Goal: Task Accomplishment & Management: Use online tool/utility

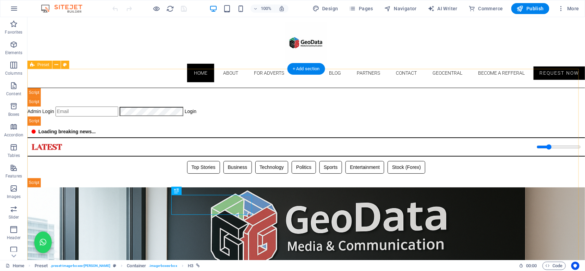
scroll to position [282, 0]
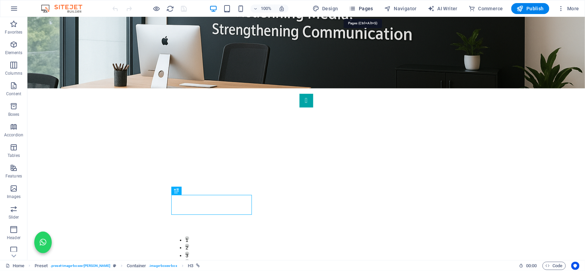
click at [369, 9] on span "Pages" at bounding box center [361, 8] width 24 height 7
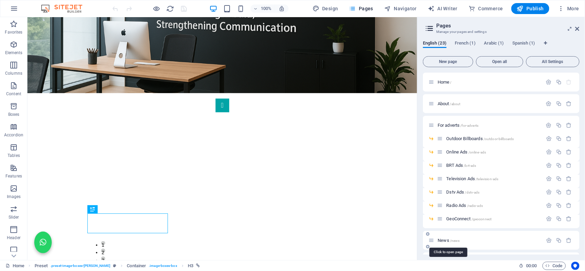
click at [442, 239] on span "News /news" at bounding box center [449, 240] width 22 height 5
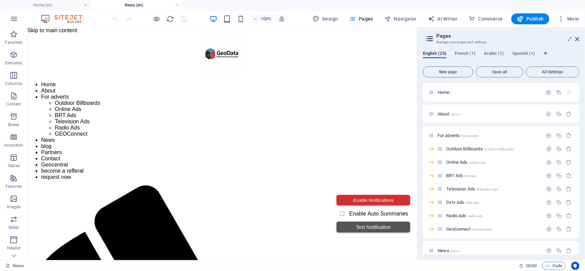
scroll to position [0, 0]
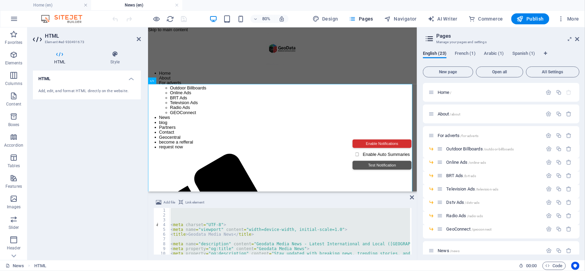
click at [195, 216] on div "< meta charset = "UTF-8" > < meta name = "viewport" content = "width=device-wid…" at bounding box center [289, 231] width 241 height 47
paste textarea
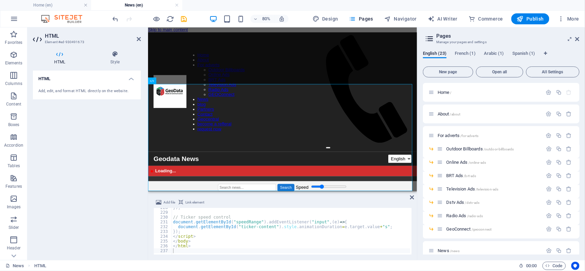
click at [114, 209] on div "HTML Add, edit, and format HTML directly on the website." at bounding box center [87, 163] width 108 height 184
click at [117, 22] on icon "undo" at bounding box center [116, 19] width 8 height 8
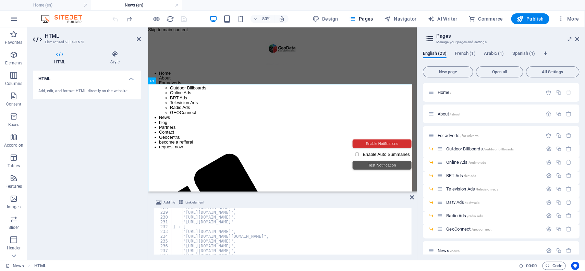
scroll to position [1092, 0]
type textarea ""[URL][DOMAIN_NAME]","
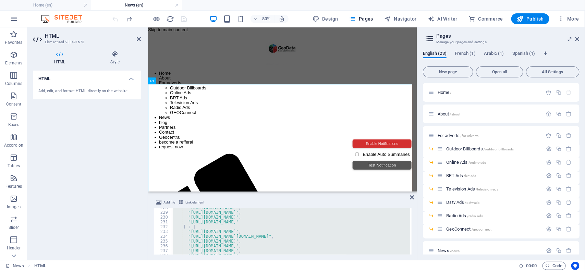
click at [194, 228] on div ""[URL][DOMAIN_NAME]" , "[URL][DOMAIN_NAME]" , "[URL][DOMAIN_NAME]" , "[URL][DOM…" at bounding box center [291, 231] width 239 height 47
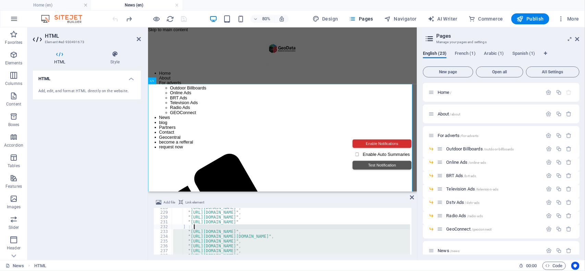
type textarea "] : [ "[URL][DOMAIN_NAME]","
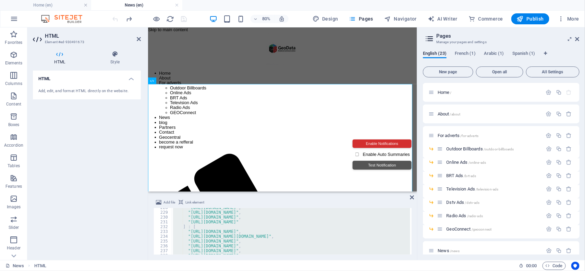
paste textarea
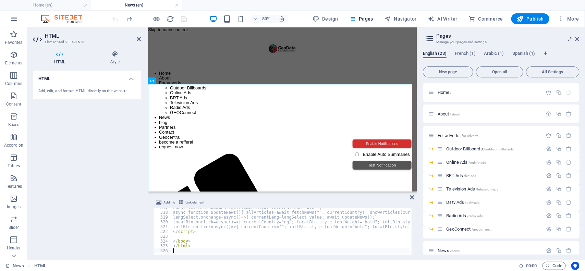
scroll to position [1519, 0]
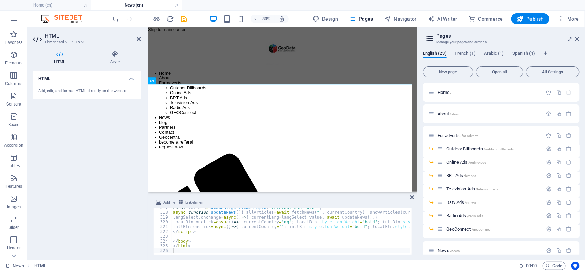
click at [198, 21] on div "80% Design Pages Navigator AI Writer Commerce Publish More" at bounding box center [346, 18] width 471 height 11
click at [180, 18] on icon "save" at bounding box center [184, 19] width 8 height 8
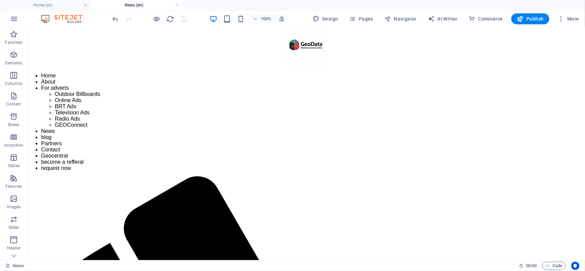
scroll to position [0, 0]
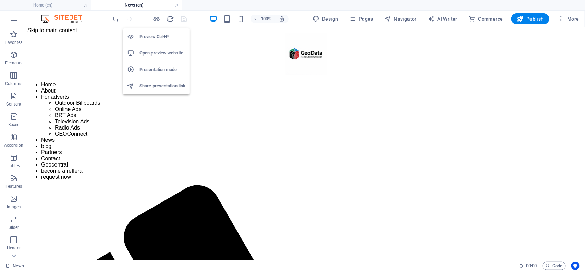
click at [154, 51] on h6 "Open preview website" at bounding box center [163, 53] width 46 height 8
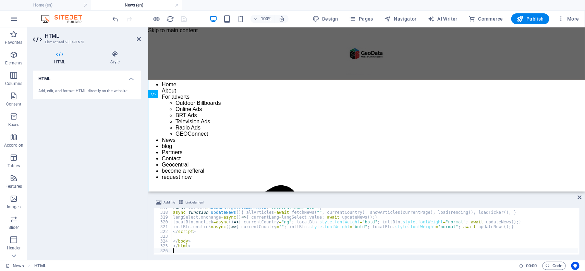
scroll to position [1519, 0]
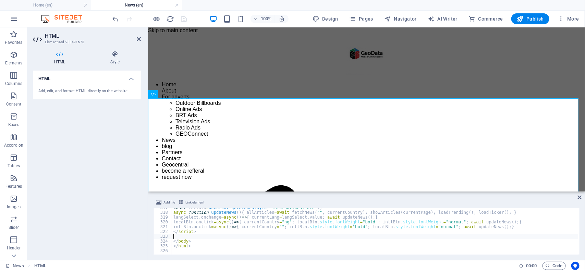
click at [185, 236] on div "const intlBtn = document . getElementById ( "international-btn" ) ; async funct…" at bounding box center [405, 232] width 467 height 55
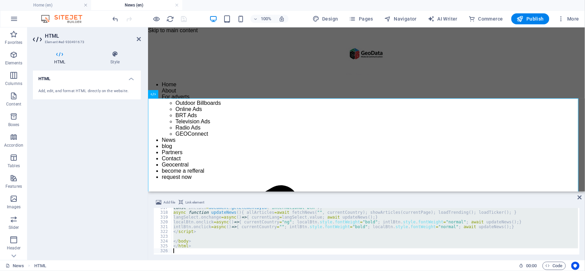
type textarea "</html>"
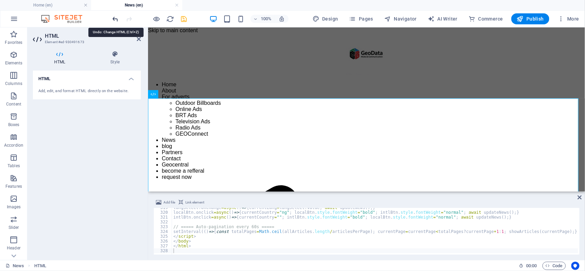
click at [117, 16] on icon "undo" at bounding box center [116, 19] width 8 height 8
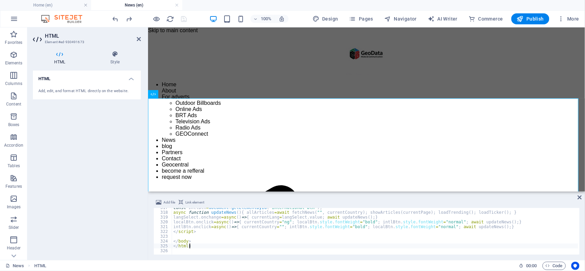
click at [227, 244] on div "const intlBtn = document . getElementById ( "international-btn" ) ; async funct…" at bounding box center [405, 232] width 467 height 55
type textarea "</html>"
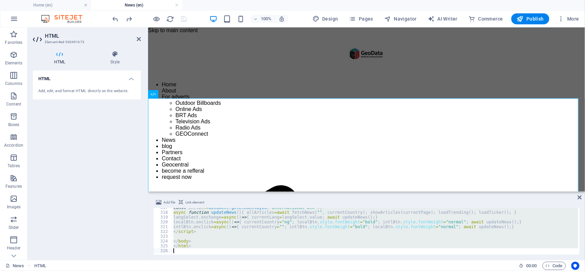
paste textarea
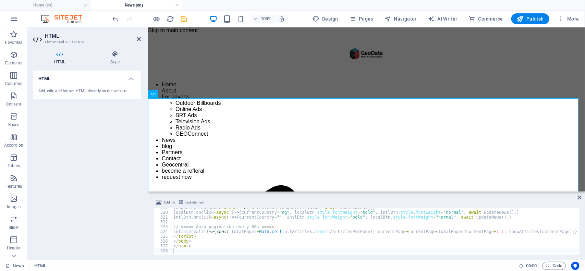
click at [196, 23] on div "100% Design Pages Navigator AI Writer Commerce Publish More" at bounding box center [346, 18] width 471 height 11
click at [185, 20] on icon "save" at bounding box center [184, 19] width 8 height 8
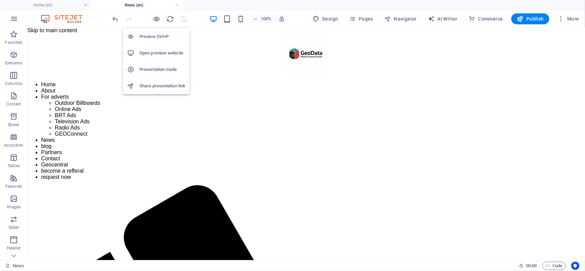
click at [158, 52] on h6 "Open preview website" at bounding box center [163, 53] width 46 height 8
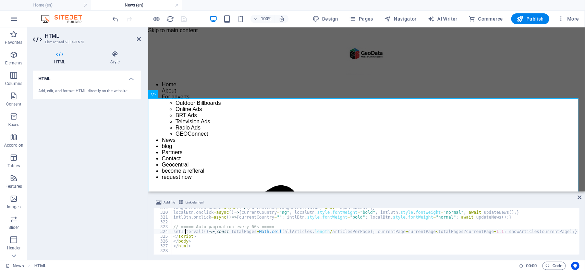
click at [184, 231] on div "langSelect . onchange = async ( ) => { currentLang = langSelect . value ; await…" at bounding box center [405, 232] width 467 height 55
type textarea "</html>"
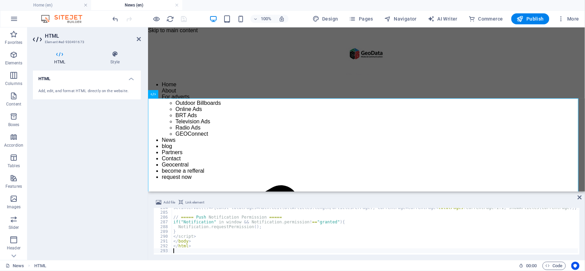
scroll to position [1361, 0]
click at [150, 16] on div at bounding box center [149, 18] width 77 height 11
click at [183, 17] on icon "save" at bounding box center [184, 19] width 8 height 8
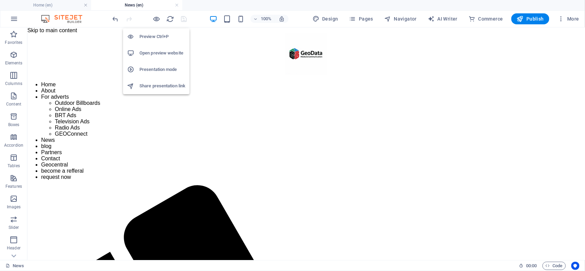
click at [156, 50] on h6 "Open preview website" at bounding box center [163, 53] width 46 height 8
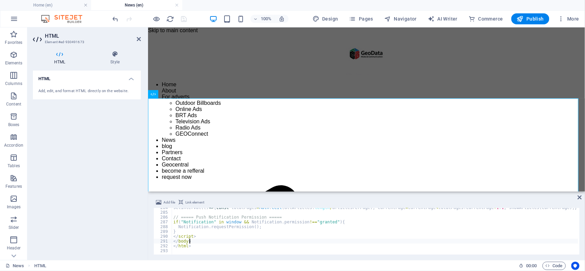
click at [216, 239] on div "setInterval (( ) => { const totalPages = Math . ceil ( allArticles . length / a…" at bounding box center [405, 232] width 467 height 55
type textarea "</html>"
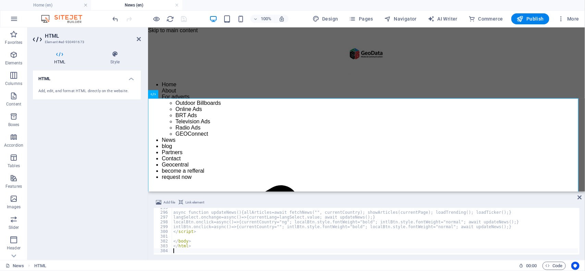
scroll to position [1414, 0]
click at [193, 16] on div "100% Design Pages Navigator AI Writer Commerce Publish More" at bounding box center [346, 18] width 471 height 11
click at [183, 16] on icon "save" at bounding box center [184, 19] width 8 height 8
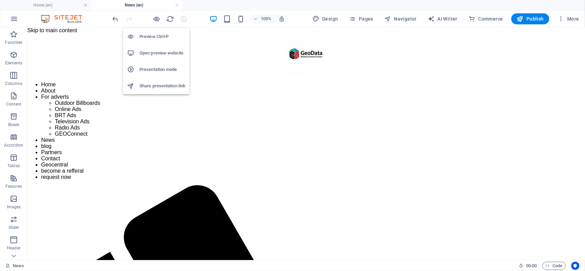
click at [155, 52] on h6 "Open preview website" at bounding box center [163, 53] width 46 height 8
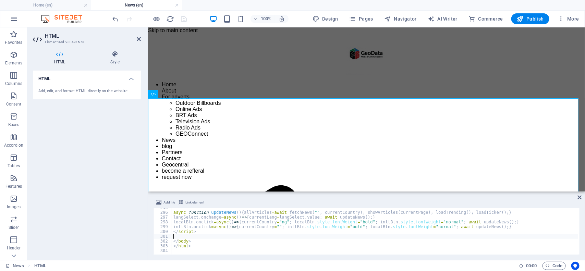
click at [189, 236] on div "async function updateNews ( ) { allArticles = await fetchNews ( "" , currentCou…" at bounding box center [405, 232] width 467 height 55
type textarea "</html>"
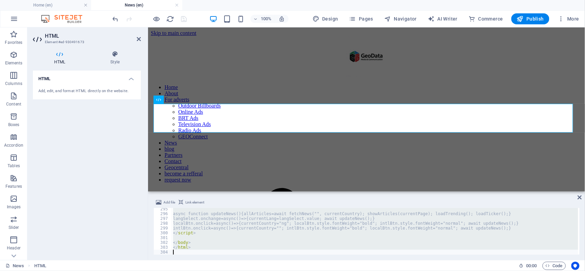
scroll to position [1413, 0]
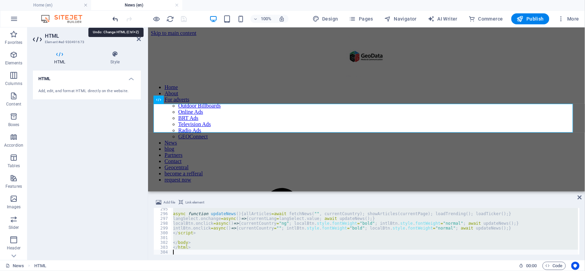
click at [114, 15] on icon "undo" at bounding box center [116, 19] width 8 height 8
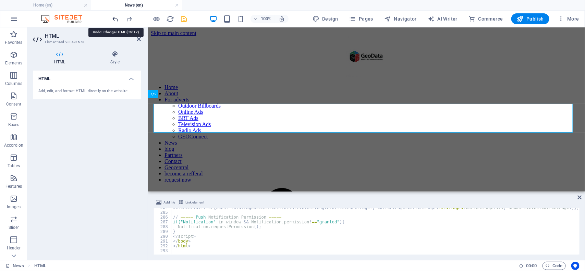
scroll to position [1361, 0]
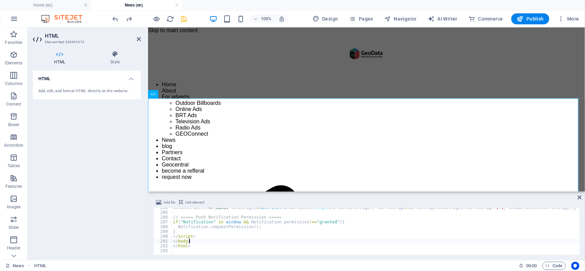
click at [200, 241] on div "setInterval (( ) => { const totalPages = Math . ceil ( allArticles . length / a…" at bounding box center [405, 232] width 467 height 55
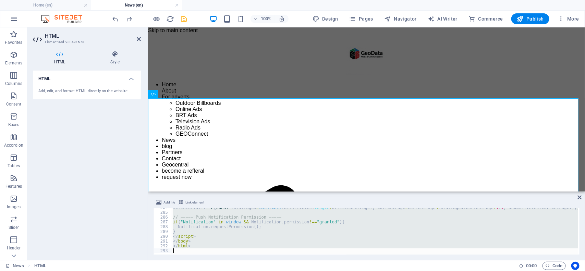
click at [204, 230] on div "setInterval (( ) => { const totalPages = Math . ceil ( allArticles . length / a…" at bounding box center [375, 231] width 407 height 47
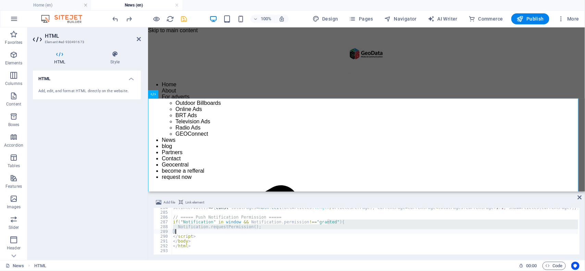
click at [204, 230] on div "setInterval (( ) => { const totalPages = Math . ceil ( allArticles . length / a…" at bounding box center [405, 232] width 467 height 55
type textarea "</html>"
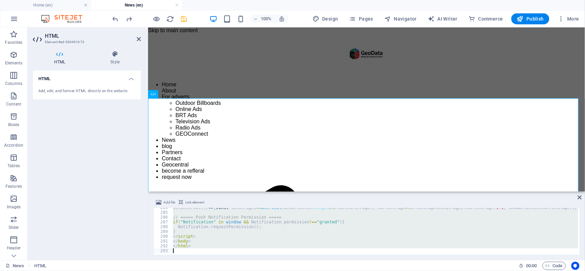
paste textarea
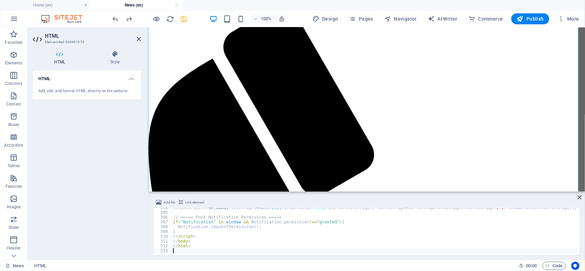
scroll to position [182, 0]
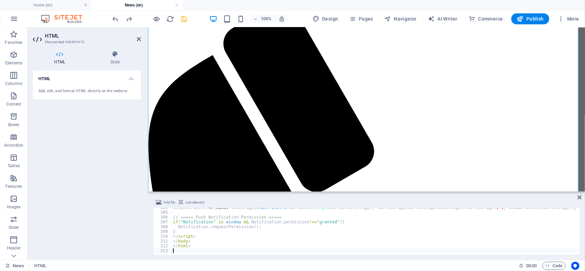
click at [183, 19] on icon "save" at bounding box center [184, 19] width 8 height 8
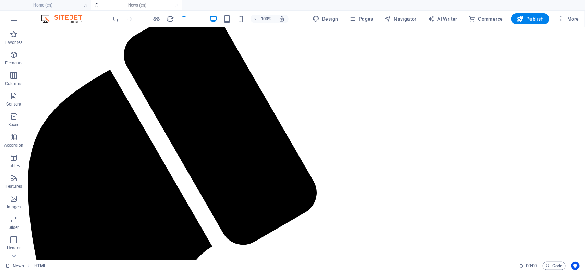
scroll to position [153, 0]
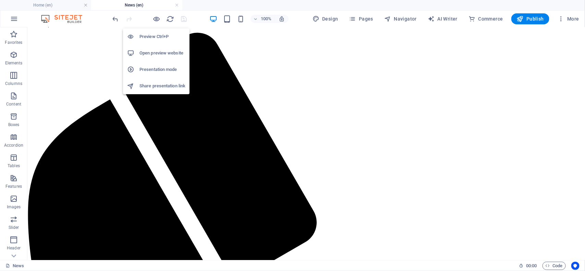
click at [156, 52] on h6 "Open preview website" at bounding box center [163, 53] width 46 height 8
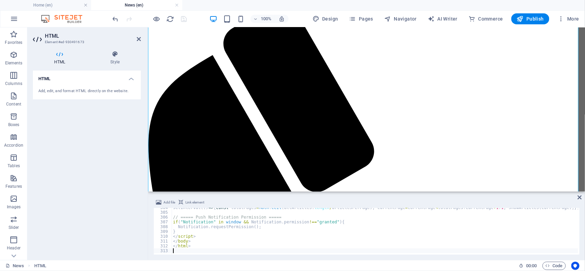
click at [186, 227] on div "setInterval (( ) => { const totalPages = Math . ceil ( allArticles . length / a…" at bounding box center [405, 232] width 467 height 55
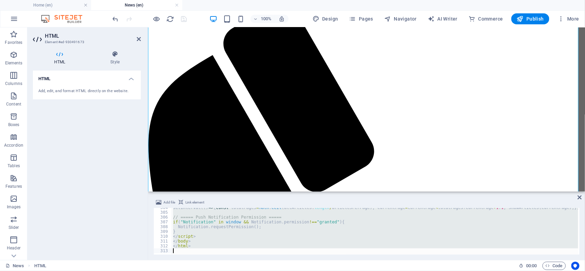
click at [206, 236] on div "setInterval (( ) => { const totalPages = Math . ceil ( allArticles . length / a…" at bounding box center [375, 231] width 407 height 47
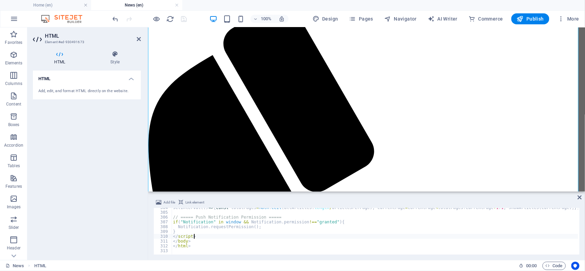
type textarea "</html>"
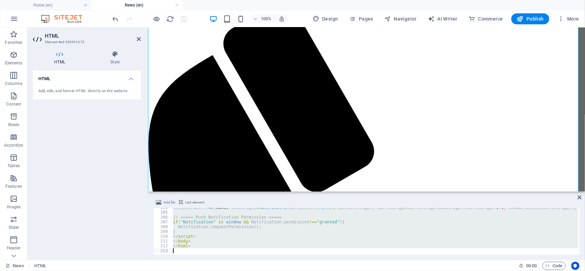
paste textarea
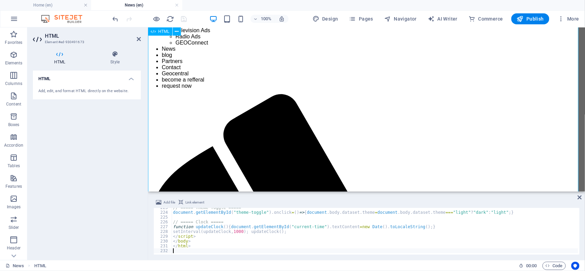
scroll to position [86, 0]
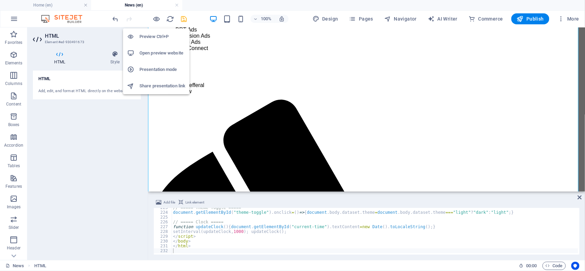
click at [156, 51] on h6 "Open preview website" at bounding box center [163, 53] width 46 height 8
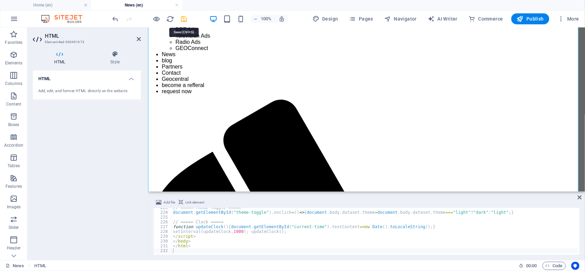
click at [184, 20] on icon "save" at bounding box center [184, 19] width 8 height 8
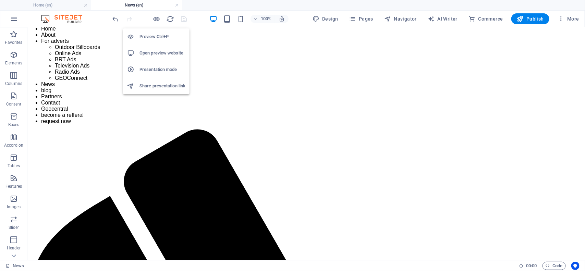
click at [160, 50] on h6 "Open preview website" at bounding box center [163, 53] width 46 height 8
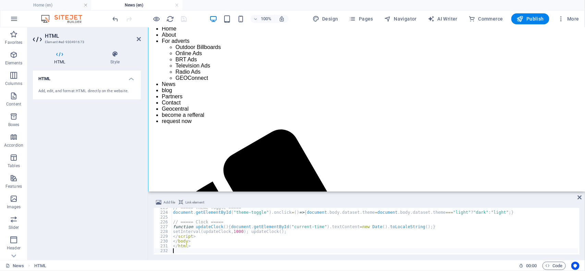
scroll to position [86, 0]
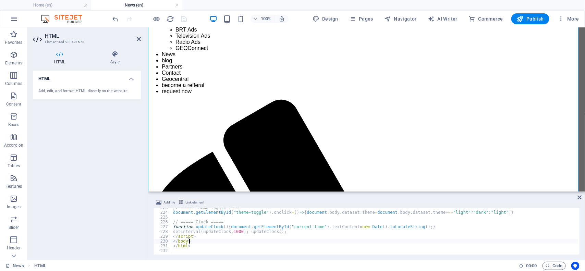
click at [193, 242] on div "// ===== Theme Toggle ===== document . getElementById ( "theme-toggle" ) . oncl…" at bounding box center [395, 232] width 446 height 55
type textarea "</html>"
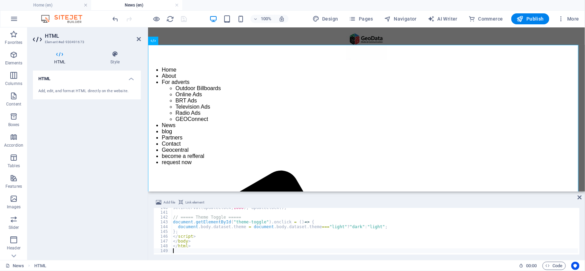
scroll to position [0, 0]
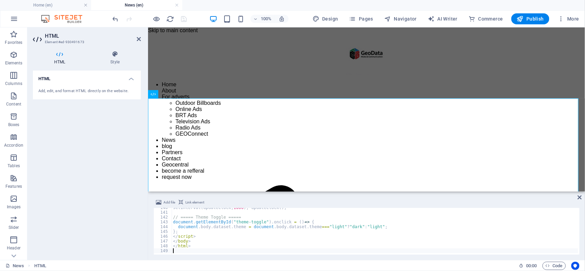
click at [196, 20] on div "100% Design Pages Navigator AI Writer Commerce Publish More" at bounding box center [346, 18] width 471 height 11
click at [184, 17] on icon "save" at bounding box center [184, 19] width 8 height 8
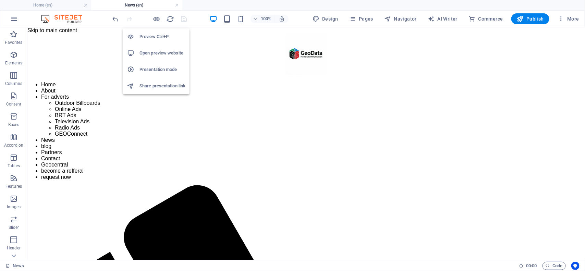
click at [155, 48] on li "Open preview website" at bounding box center [156, 53] width 67 height 16
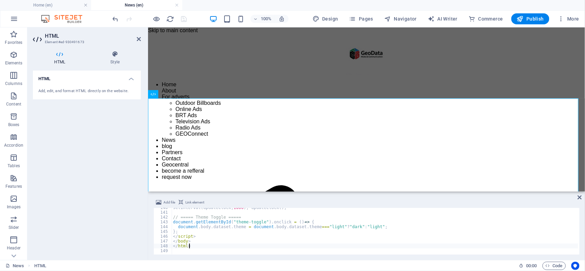
click at [219, 248] on div "setInterval ( updateClock , 1000 ) ; updateClock ( ) ; // ===== Theme Toggle ==…" at bounding box center [401, 232] width 458 height 55
type textarea "</html>"
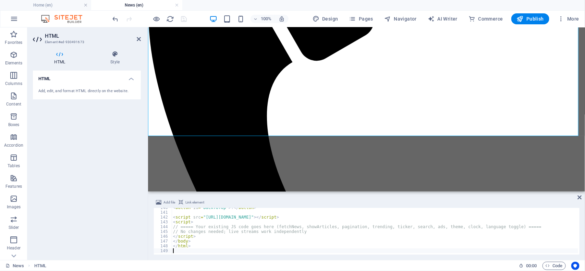
scroll to position [322, 0]
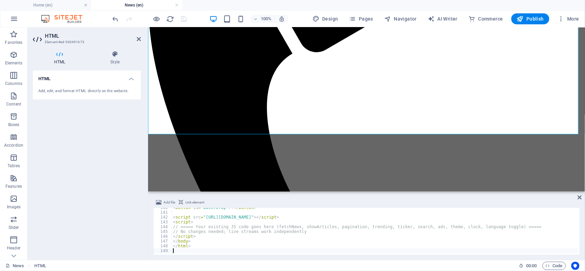
click at [195, 21] on div "100% Design Pages Navigator AI Writer Commerce Publish More" at bounding box center [346, 18] width 471 height 11
click at [181, 21] on icon "save" at bounding box center [184, 19] width 8 height 8
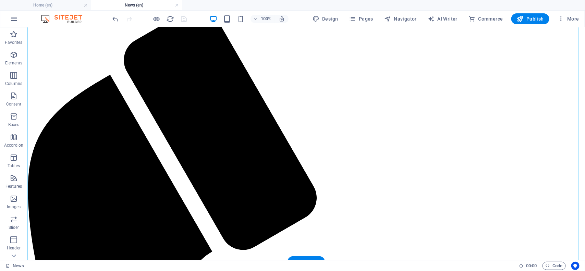
scroll to position [179, 0]
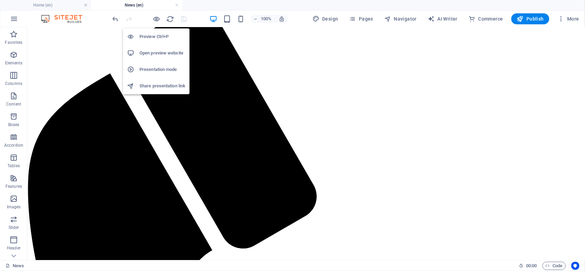
click at [153, 53] on h6 "Open preview website" at bounding box center [163, 53] width 46 height 8
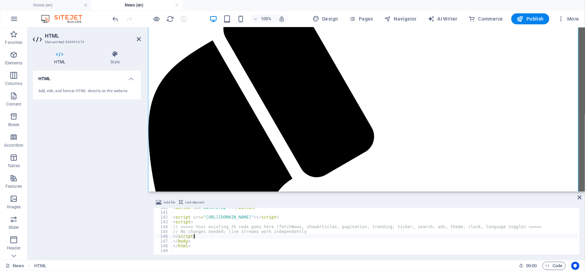
click at [195, 236] on div "< button id = "backToTop" > ↑ </ button > < script src = "[URL][DOMAIN_NAME]" >…" at bounding box center [395, 232] width 446 height 55
type textarea "</html>"
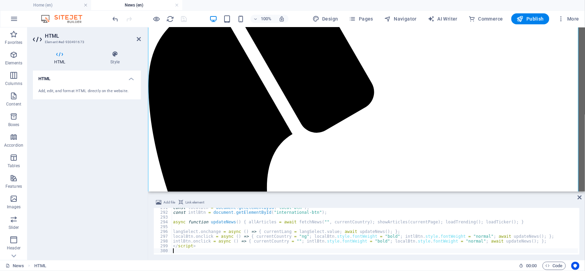
scroll to position [240, 0]
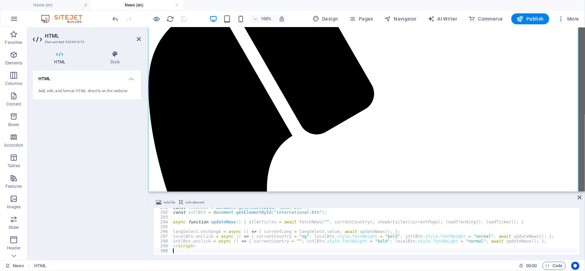
click at [134, 148] on div "HTML Add, edit, and format HTML directly on the website." at bounding box center [87, 163] width 108 height 184
click at [182, 16] on icon "save" at bounding box center [184, 19] width 8 height 8
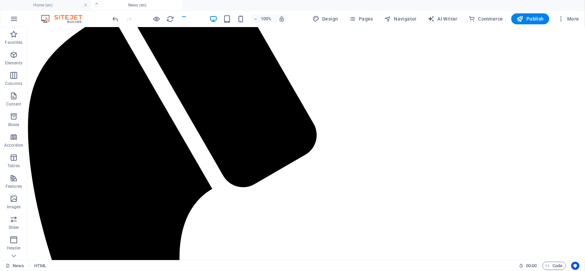
scroll to position [222, 0]
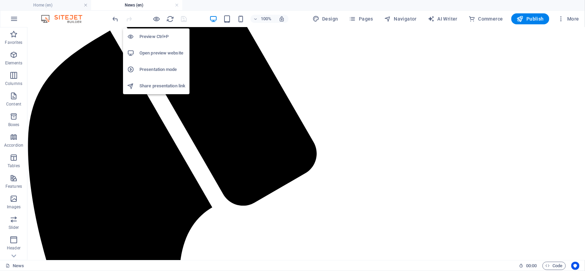
click at [160, 55] on h6 "Open preview website" at bounding box center [163, 53] width 46 height 8
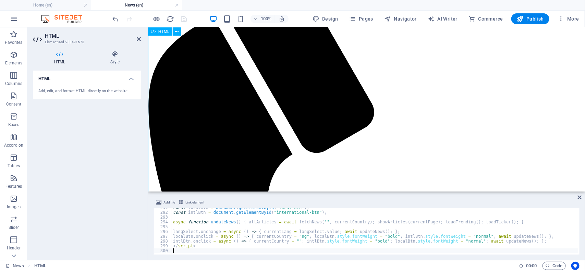
scroll to position [240, 0]
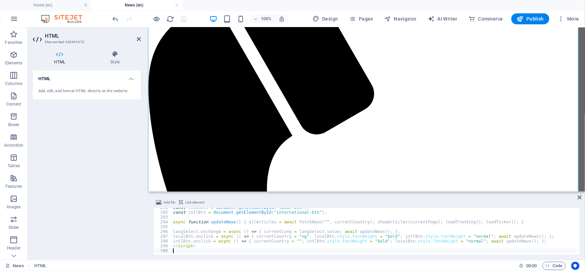
click at [186, 234] on div "const localBtn = document . getElementById ( "local-btn" ) ; const intlBtn = do…" at bounding box center [406, 232] width 469 height 55
type textarea "</script>"
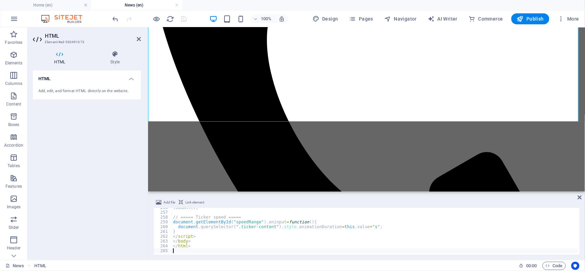
scroll to position [402, 0]
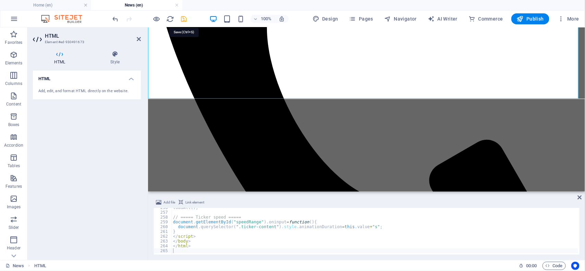
click at [186, 19] on icon "save" at bounding box center [184, 19] width 8 height 8
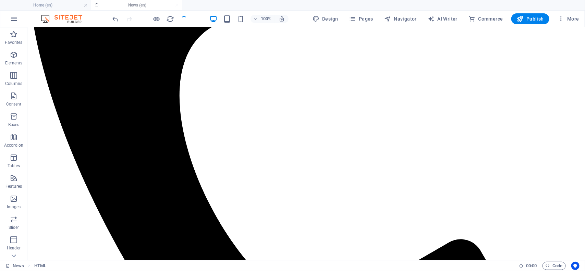
scroll to position [384, 0]
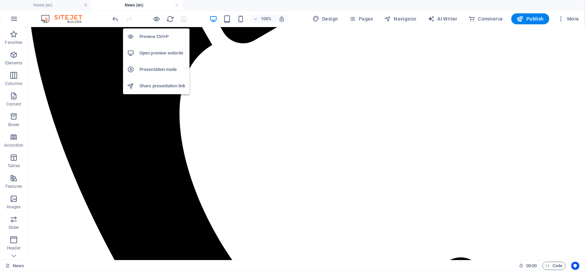
click at [161, 53] on h6 "Open preview website" at bounding box center [163, 53] width 46 height 8
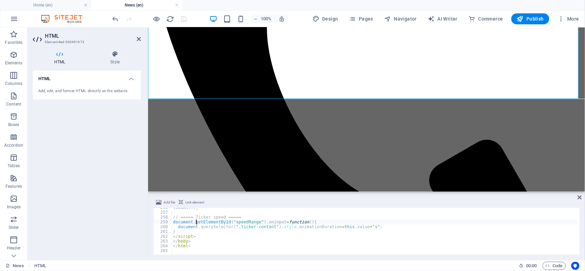
click at [195, 223] on div "loadAll ( ) ; // ===== Ticker speed ===== document . getElementById ( "speedRan…" at bounding box center [395, 232] width 446 height 55
type textarea "</html>"
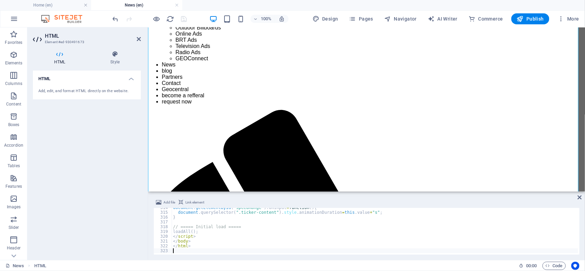
scroll to position [74, 0]
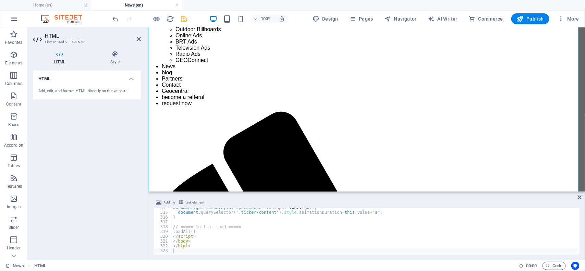
click at [194, 19] on div "100% Design Pages Navigator AI Writer Commerce Publish More" at bounding box center [346, 18] width 471 height 11
click at [180, 17] on icon "save" at bounding box center [184, 19] width 8 height 8
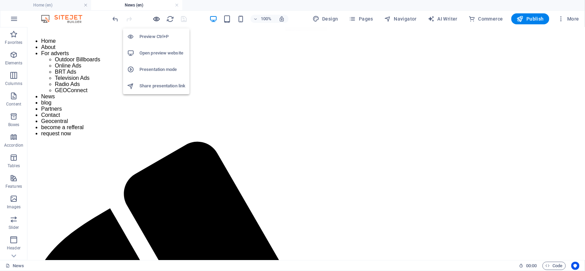
click at [155, 17] on icon "button" at bounding box center [157, 19] width 8 height 8
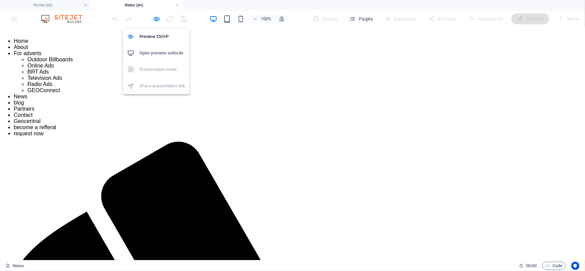
click at [157, 52] on h6 "Open preview website" at bounding box center [163, 53] width 46 height 8
click at [156, 17] on icon "button" at bounding box center [157, 19] width 8 height 8
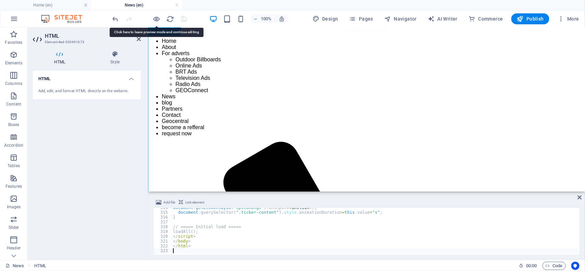
scroll to position [74, 0]
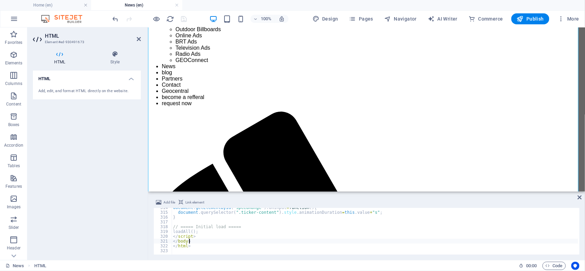
click at [204, 242] on div "document . getElementById ( "speedRange" ) . oninput = function ( ) { document …" at bounding box center [395, 232] width 446 height 55
type textarea "</html>"
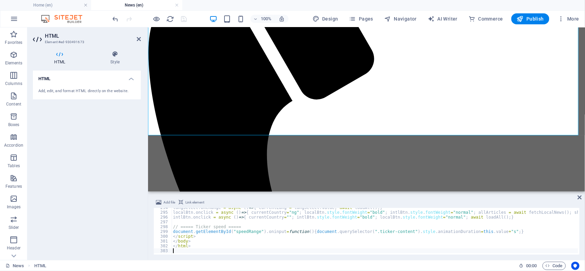
scroll to position [278, 0]
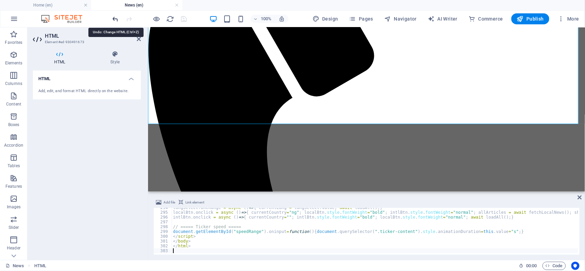
click at [114, 21] on icon "undo" at bounding box center [116, 19] width 8 height 8
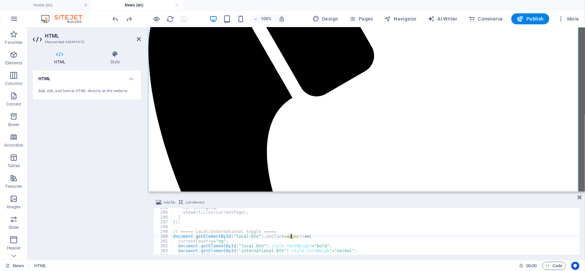
click at [292, 235] on div "currentPage = 1 ; showArticles ( currentPage ) ; } }) ; // ===== Local/Internat…" at bounding box center [395, 232] width 446 height 55
type textarea "</html>"
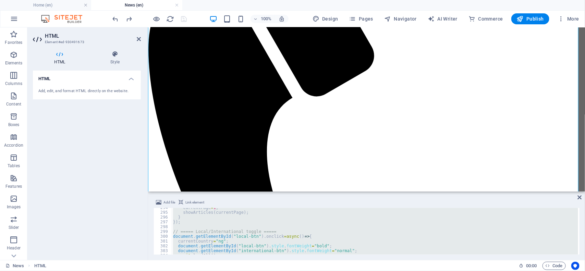
click at [212, 229] on div "currentPage = 1 ; showArticles ( currentPage ) ; } }) ; // ===== Local/Internat…" at bounding box center [375, 231] width 407 height 47
click at [237, 230] on div "currentPage = 1 ; showArticles ( currentPage ) ; } }) ; // ===== Local/Internat…" at bounding box center [375, 231] width 407 height 47
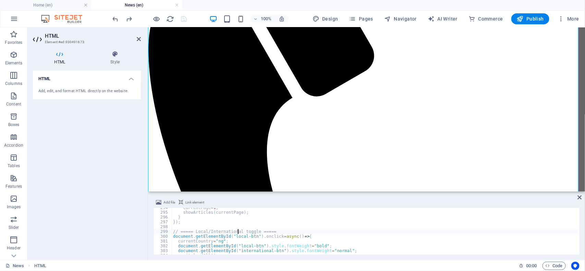
click at [237, 230] on div "currentPage = 1 ; showArticles ( currentPage ) ; } }) ; // ===== Local/Internat…" at bounding box center [395, 232] width 446 height 55
type textarea "</html>"
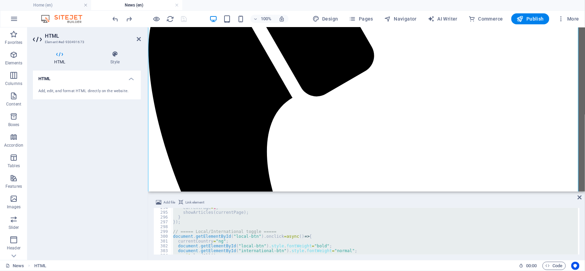
paste textarea
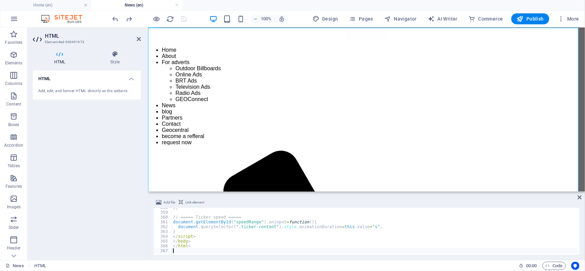
scroll to position [0, 0]
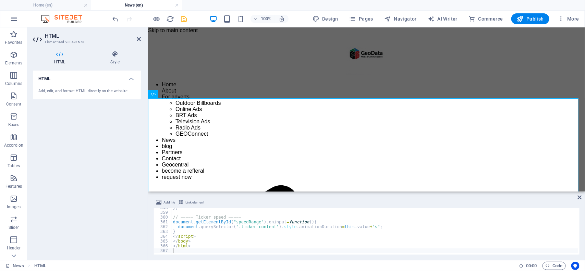
click at [204, 16] on div "100% Design Pages Navigator AI Writer Commerce Publish More" at bounding box center [346, 18] width 471 height 11
click at [184, 21] on icon "save" at bounding box center [184, 19] width 8 height 8
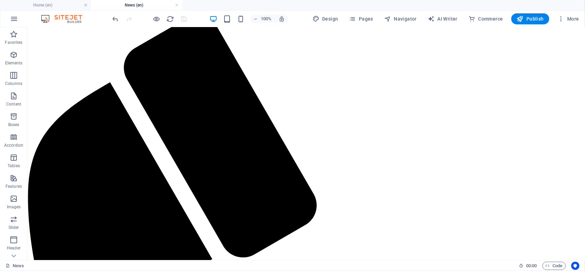
scroll to position [170, 0]
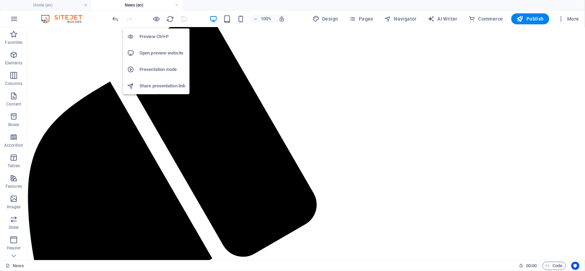
click at [161, 51] on h6 "Open preview website" at bounding box center [163, 53] width 46 height 8
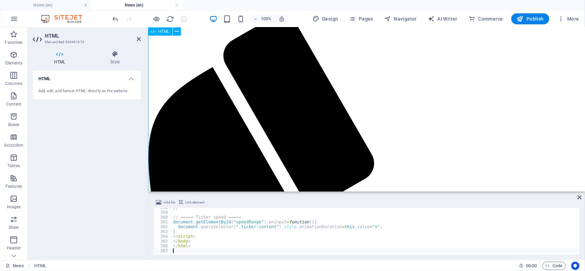
scroll to position [189, 0]
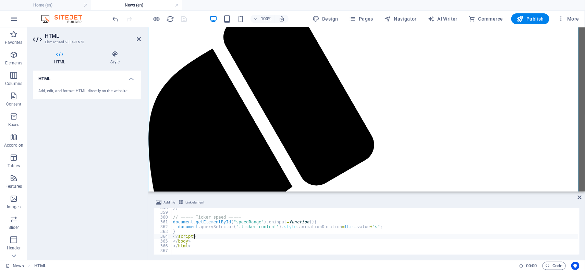
click at [228, 237] on div "} ; // ===== Ticker speed ===== document . getElementById ( "speedRange" ) . on…" at bounding box center [395, 232] width 446 height 55
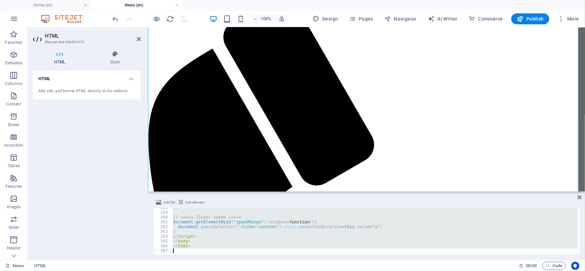
click at [201, 244] on div "} ; // ===== Ticker speed ===== document . getElementById ( "speedRange" ) . on…" at bounding box center [375, 231] width 407 height 47
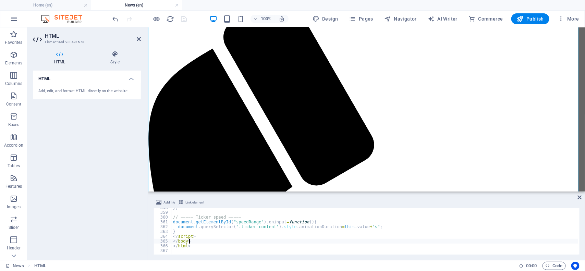
type textarea "</html>"
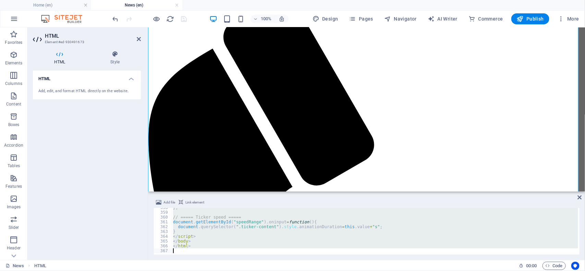
paste textarea
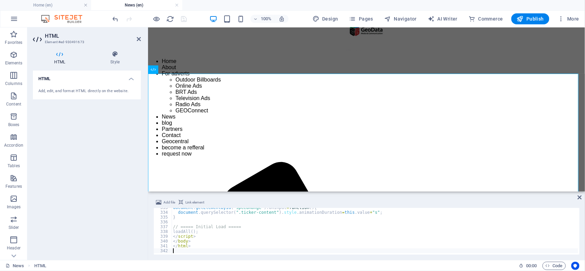
scroll to position [20, 0]
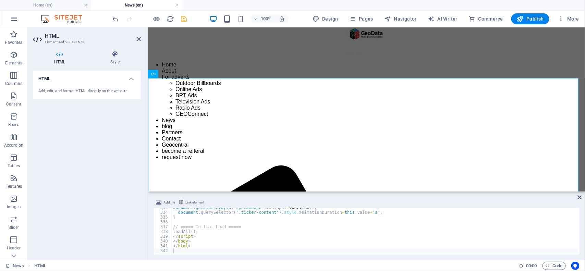
click at [201, 16] on div "100% Design Pages Navigator AI Writer Commerce Publish More" at bounding box center [346, 18] width 471 height 11
click at [187, 16] on icon "save" at bounding box center [184, 19] width 8 height 8
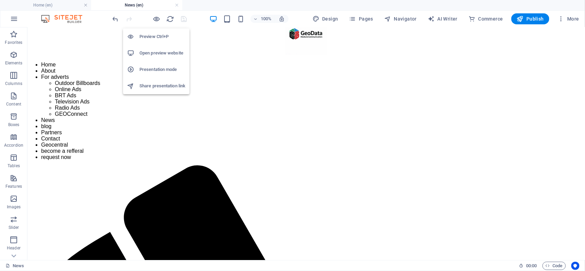
click at [162, 56] on h6 "Open preview website" at bounding box center [163, 53] width 46 height 8
